Goal: Transaction & Acquisition: Purchase product/service

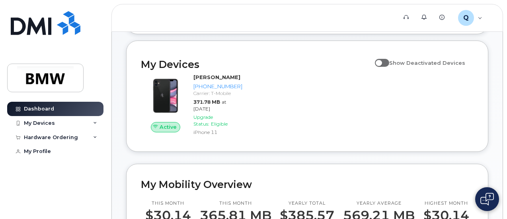
scroll to position [72, 0]
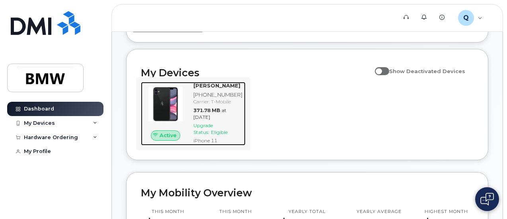
click at [210, 135] on span "Upgrade Status:" at bounding box center [202, 129] width 19 height 13
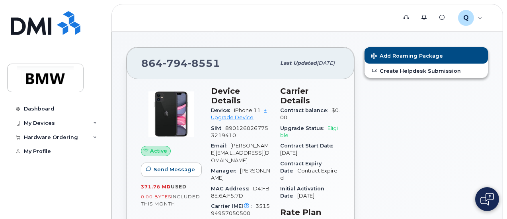
scroll to position [80, 0]
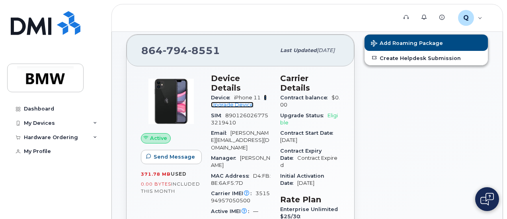
click at [235, 95] on link "+ Upgrade Device" at bounding box center [239, 101] width 56 height 13
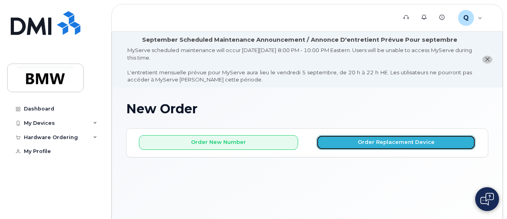
click at [368, 142] on button "Order Replacement Device" at bounding box center [395, 142] width 159 height 15
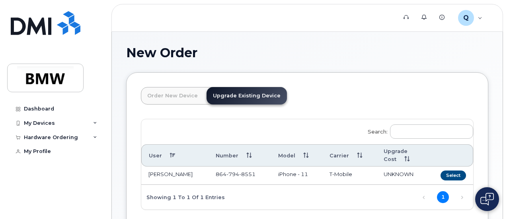
scroll to position [45, 0]
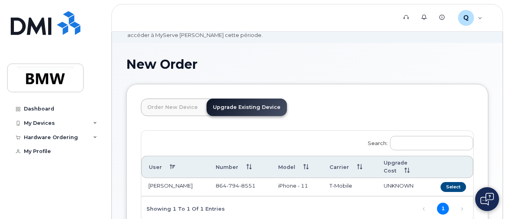
click at [176, 108] on link "Order New Device" at bounding box center [172, 108] width 63 height 18
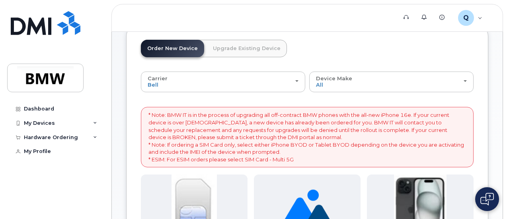
scroll to position [69, 0]
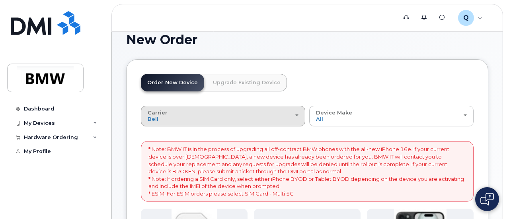
click at [220, 118] on div "Carrier Bell T-Mobile" at bounding box center [223, 116] width 151 height 12
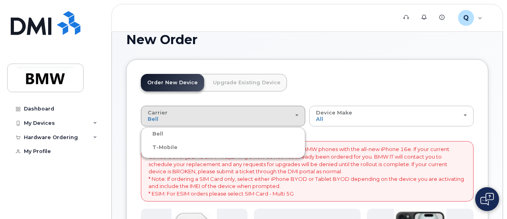
click at [166, 148] on label "T-Mobile" at bounding box center [160, 148] width 35 height 10
click at [0, 0] on input "T-Mobile" at bounding box center [0, 0] width 0 height 0
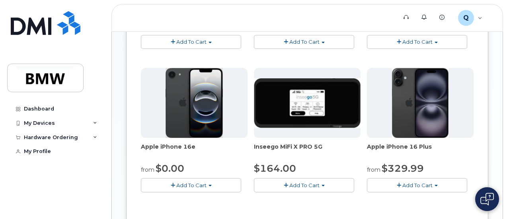
scroll to position [388, 0]
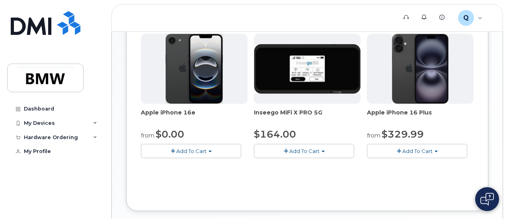
click at [177, 154] on span "Add To Cart" at bounding box center [191, 151] width 30 height 6
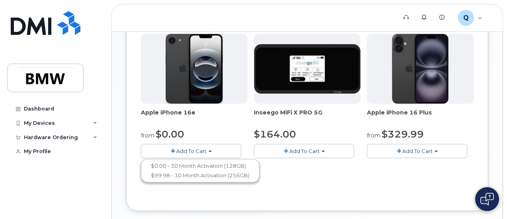
click at [175, 140] on span "$0.00" at bounding box center [170, 135] width 29 height 12
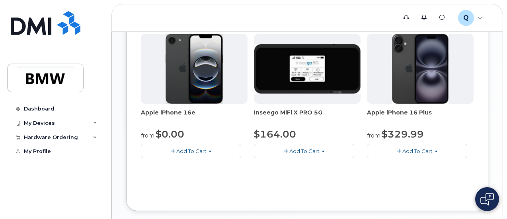
click at [181, 154] on span "Add To Cart" at bounding box center [191, 151] width 30 height 6
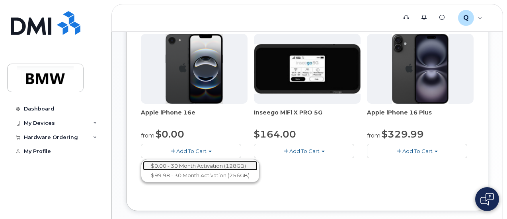
click at [188, 171] on link "$0.00 - 30 Month Activation (128GB)" at bounding box center [200, 166] width 115 height 10
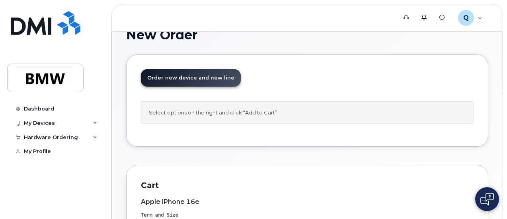
scroll to position [80, 0]
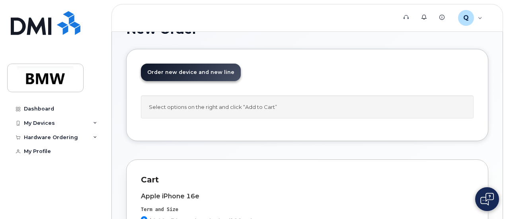
click at [346, 92] on header "Order New Device Upgrade Existing Device Order new device and new line Order ne…" at bounding box center [307, 80] width 333 height 32
click at [238, 42] on div "New Order" at bounding box center [307, 35] width 362 height 27
click at [240, 41] on div "New Order" at bounding box center [307, 35] width 362 height 27
click at [265, 41] on div "New Order" at bounding box center [307, 35] width 362 height 27
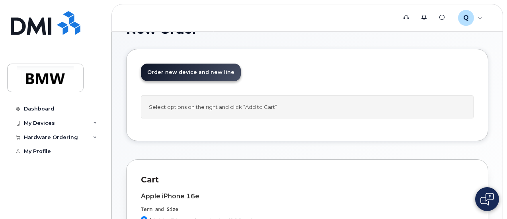
click at [265, 41] on div "New Order" at bounding box center [307, 35] width 362 height 27
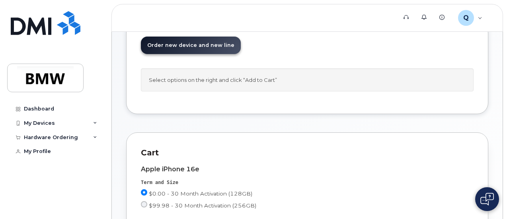
scroll to position [119, 0]
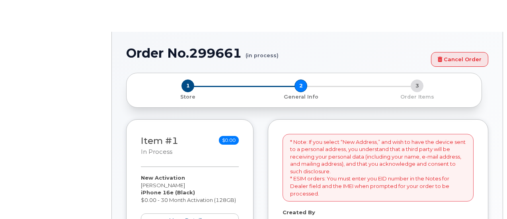
select select
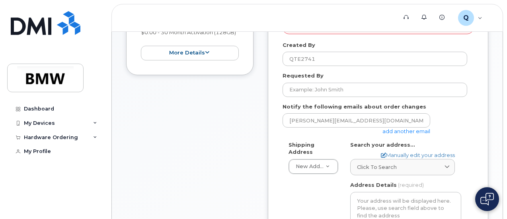
scroll to position [239, 0]
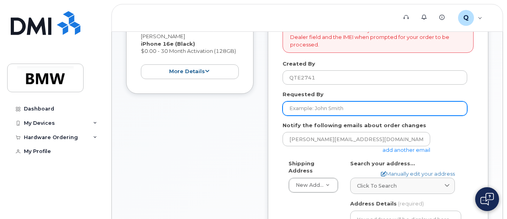
click at [354, 106] on input "Requested By" at bounding box center [374, 108] width 185 height 14
click at [307, 109] on input "Requested By" at bounding box center [374, 108] width 185 height 14
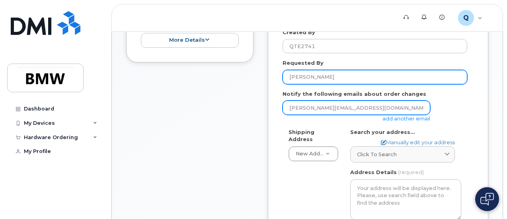
scroll to position [271, 0]
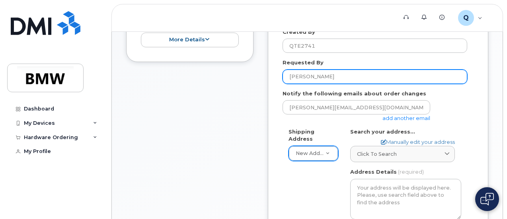
type input "[PERSON_NAME]"
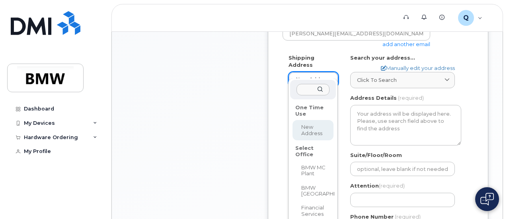
scroll to position [383, 0]
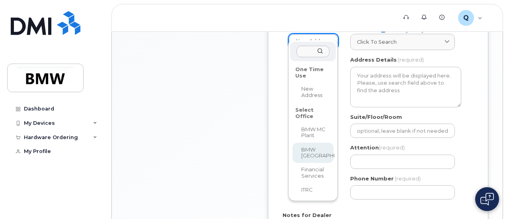
select select
type textarea "200 BMW Drive Woodcliff Lake NJ 07677 Woodcliff Lake New Jersey 07677"
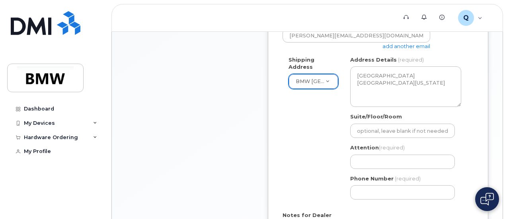
scroll to position [342, 0]
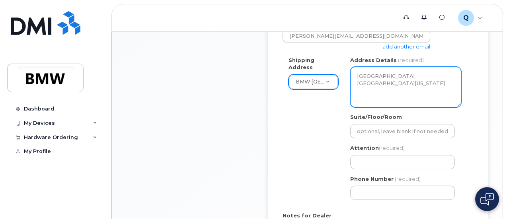
drag, startPoint x: 450, startPoint y: 86, endPoint x: 366, endPoint y: 83, distance: 84.4
click at [366, 83] on textarea "200 BMW Drive Woodcliff Lake NJ 07677 Woodcliff Lake New Jersey 07677" at bounding box center [405, 87] width 111 height 41
drag, startPoint x: 446, startPoint y: 96, endPoint x: 337, endPoint y: 70, distance: 112.1
click at [337, 70] on div "Shipping Address BMW North America New Address BMW MC Plant BMW North America F…" at bounding box center [374, 131] width 185 height 150
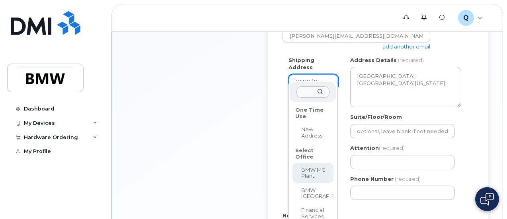
select select
type textarea "1400 Highway 101 S GREER SC 29651-6731 UNITED STATES Greer South Carolina 29651…"
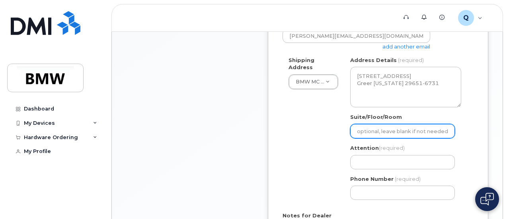
click at [397, 131] on input "Suite/Floor/Room" at bounding box center [402, 131] width 105 height 14
select select
type input "H"
select select
type input "Ha"
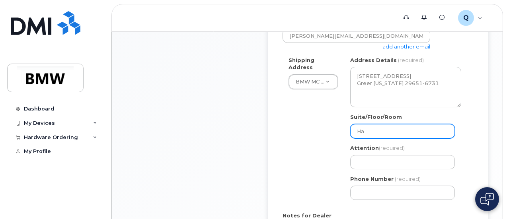
select select
type input "Hal"
select select
type input "Hall"
select select
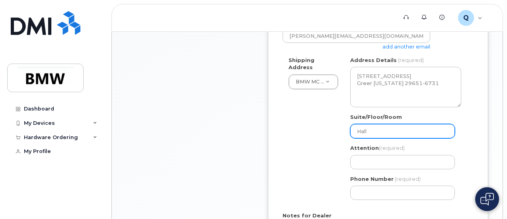
type input "Hall 3"
select select
type input "Hall 32"
select select
type input "Hall 32."
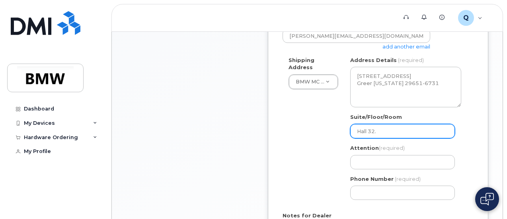
select select
type input "Hall 32.1"
select select
type input "Hall 32.1 M"
select select
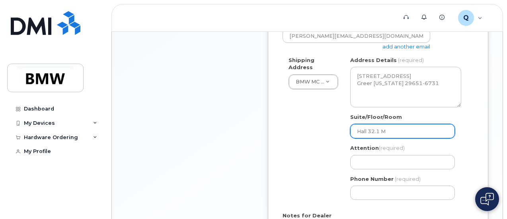
type input "Hall 32.1 MR"
select select
type input "Hall 32.1 MRO"
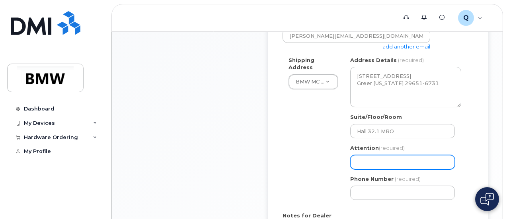
click at [375, 160] on input "Attention (required)" at bounding box center [402, 162] width 105 height 14
select select
type input "B"
select select
type input "Bo"
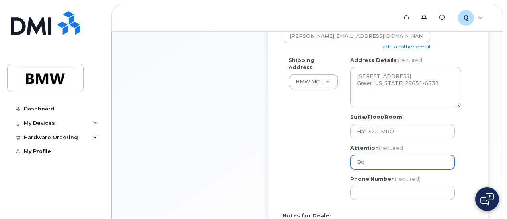
select select
type input "Bob"
select select
type input "Bo"
select select
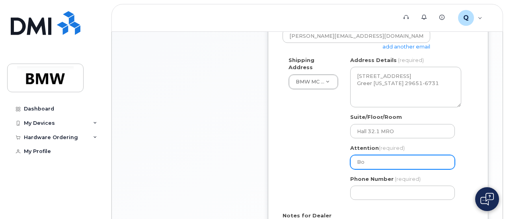
type input "B"
select select
type input "E"
select select
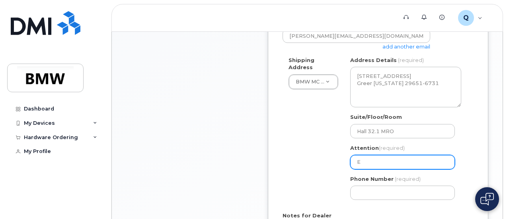
type input "Ed"
select select
type input "Edw"
select select
type input "Edwa"
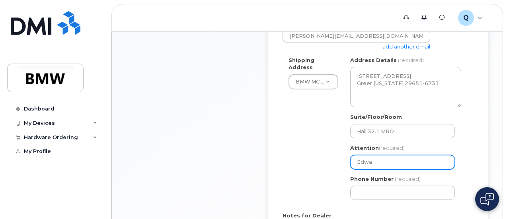
select select
type input "Edwar"
select select
type input "Edward"
select select
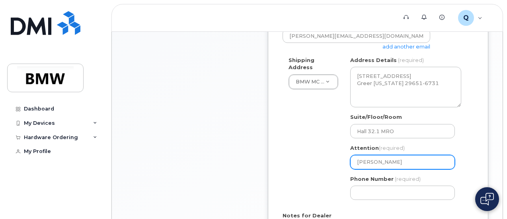
type input "Edward Z"
select select
type input "Edward Za"
select select
type input "Edward Zad"
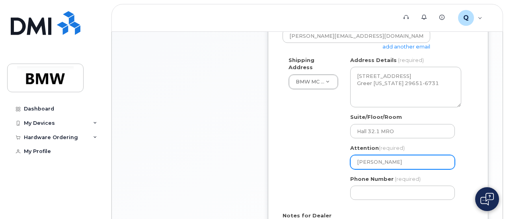
select select
type input "Edward Zadn"
select select
type input "Edward Zadne"
select select
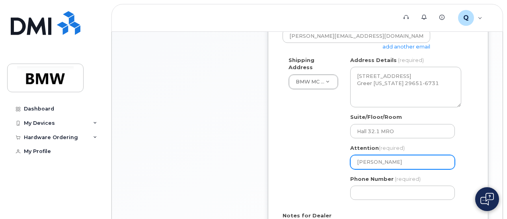
type input "Edward Zadnep"
select select
type input "Edward Zadnepr"
select select
type input "Edward Zadnepro"
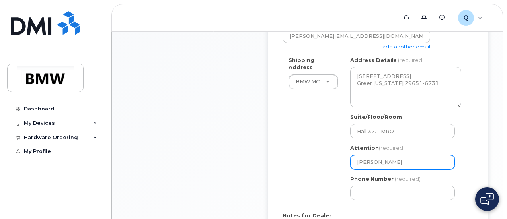
select select
type input "Edward Zadneprovs"
select select
type input "Edward Zadneprovsk"
select select
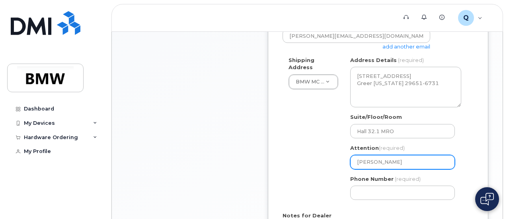
type input "Edward Zadneprovski"
select select
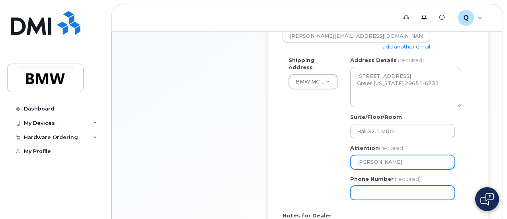
type input "[PERSON_NAME]"
click at [377, 198] on input "Phone Number" at bounding box center [402, 193] width 105 height 14
select select
type input "864794855"
select select
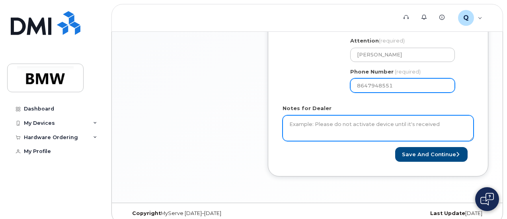
scroll to position [457, 0]
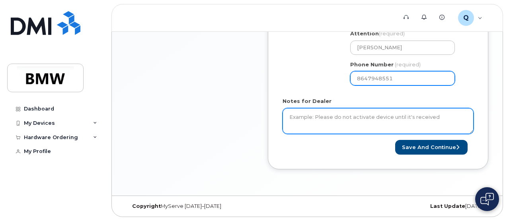
type input "8647948551"
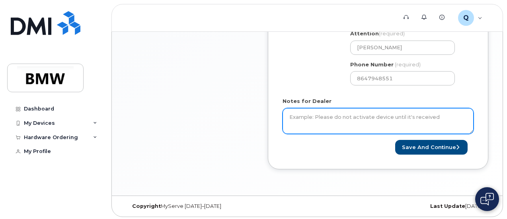
click at [397, 121] on textarea "Notes for Dealer" at bounding box center [377, 121] width 191 height 26
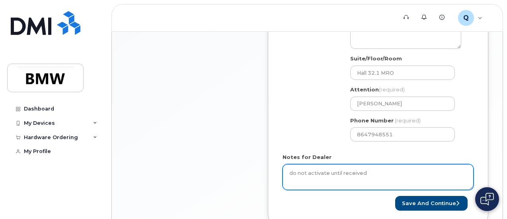
scroll to position [417, 0]
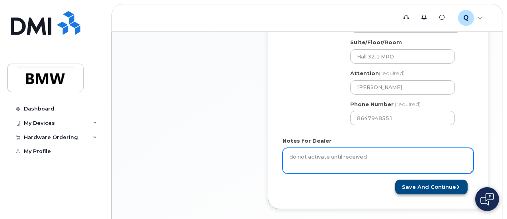
type textarea "do not activate until received"
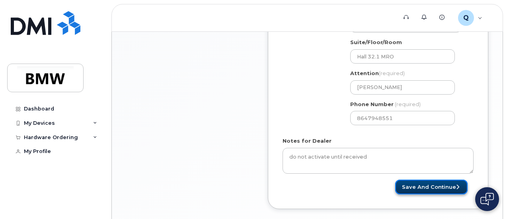
click at [405, 185] on button "Save and Continue" at bounding box center [431, 187] width 72 height 15
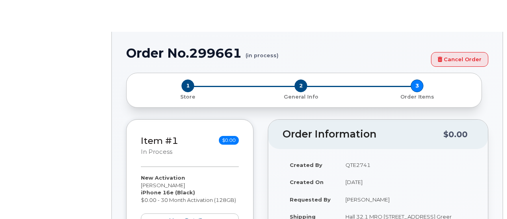
select select "1885307"
radio input "true"
type input "1904430"
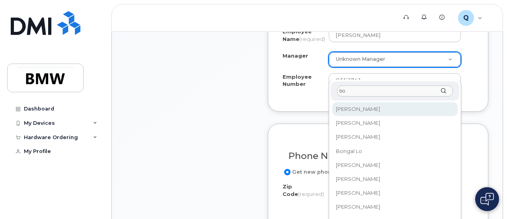
type input "b"
type input "s"
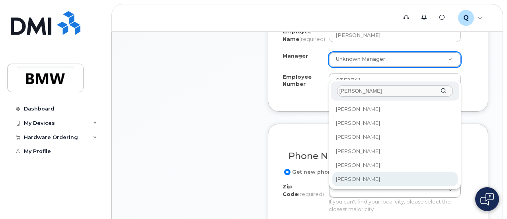
type input "jas"
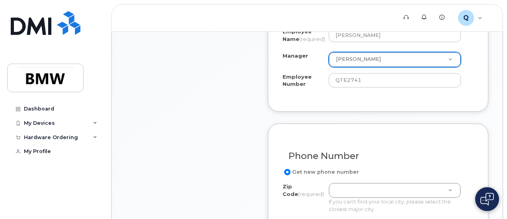
select select "1900224"
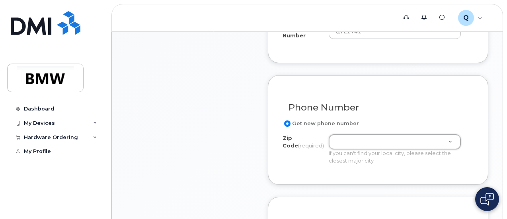
scroll to position [493, 0]
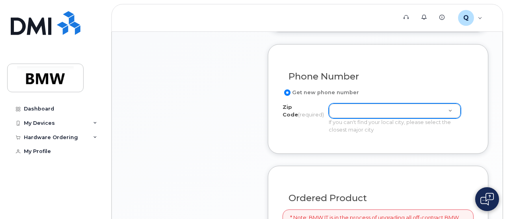
click at [287, 96] on input "Get new phone number" at bounding box center [287, 93] width 6 height 6
click at [286, 96] on input "Get new phone number" at bounding box center [287, 93] width 6 height 6
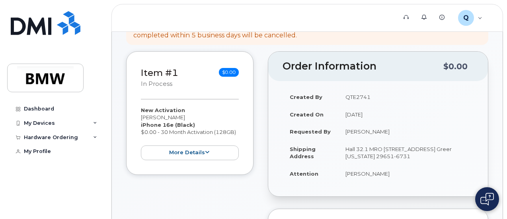
scroll to position [239, 0]
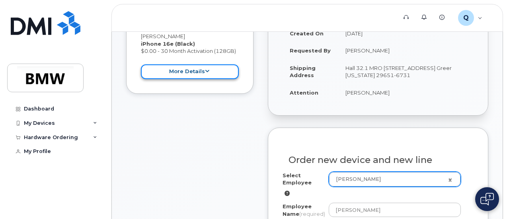
click at [202, 66] on button "more details" at bounding box center [190, 71] width 98 height 15
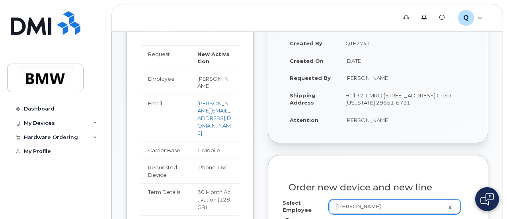
scroll to position [199, 0]
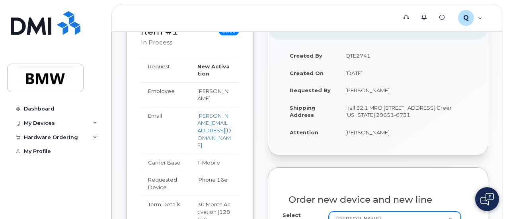
drag, startPoint x: 197, startPoint y: 144, endPoint x: 192, endPoint y: 142, distance: 4.7
click at [196, 154] on td "T-Mobile" at bounding box center [214, 163] width 49 height 18
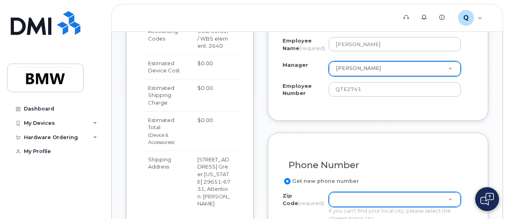
scroll to position [477, 0]
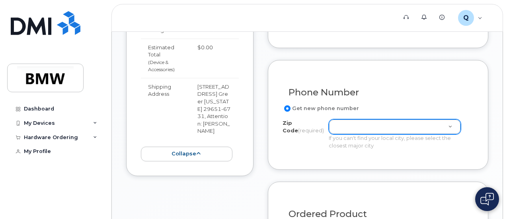
click at [362, 134] on div "Zip Code (required)" at bounding box center [395, 126] width 132 height 15
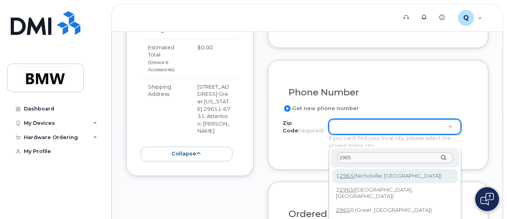
type input "29651"
type input "29651 (Greer, SC)"
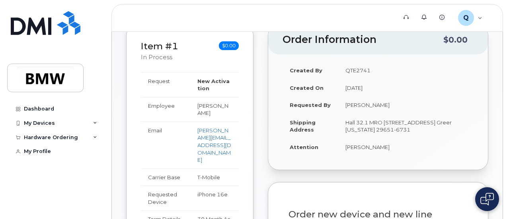
scroll to position [0, 0]
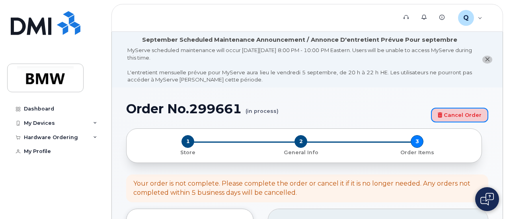
drag, startPoint x: 466, startPoint y: 118, endPoint x: 286, endPoint y: 27, distance: 202.0
click at [466, 119] on link "Cancel Order" at bounding box center [459, 115] width 57 height 15
